Goal: Task Accomplishment & Management: Manage account settings

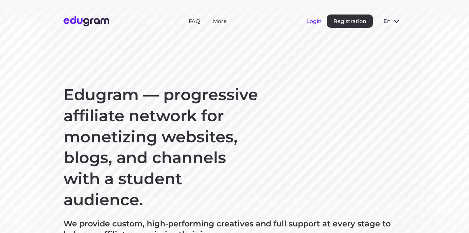
click at [309, 22] on button "Login" at bounding box center [313, 21] width 15 height 6
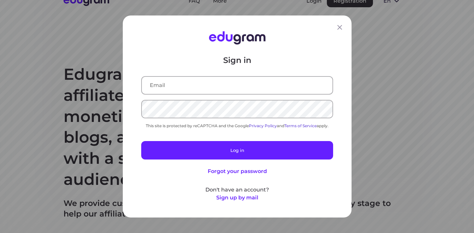
scroll to position [53, 0]
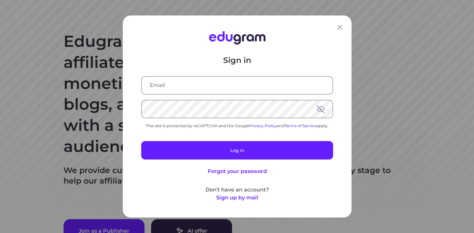
type input "[EMAIL_ADDRESS][DOMAIN_NAME]"
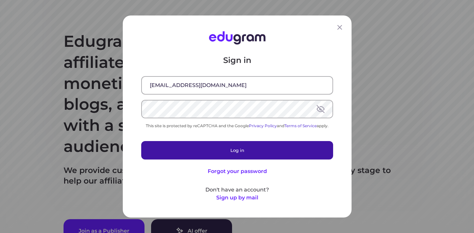
click at [249, 152] on button "Log in" at bounding box center [237, 150] width 192 height 18
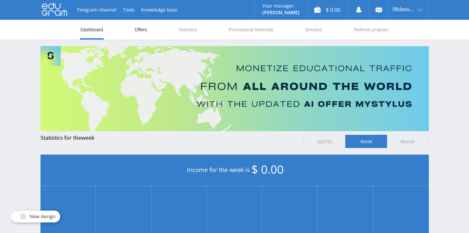
click at [138, 29] on link "Offers" at bounding box center [141, 30] width 14 height 20
